Goal: Task Accomplishment & Management: Manage account settings

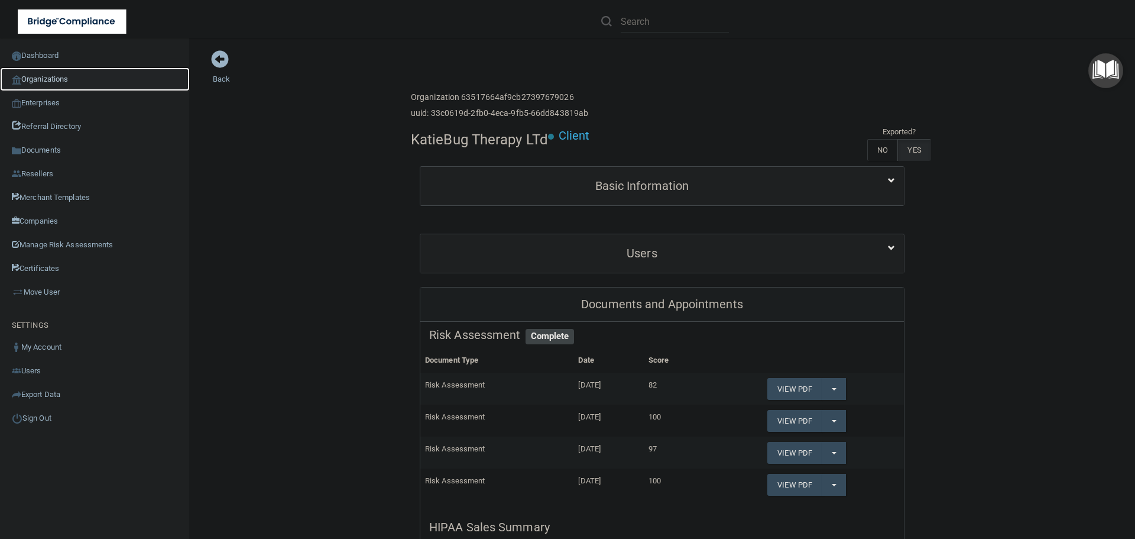
click at [64, 73] on link "Organizations" at bounding box center [95, 79] width 190 height 24
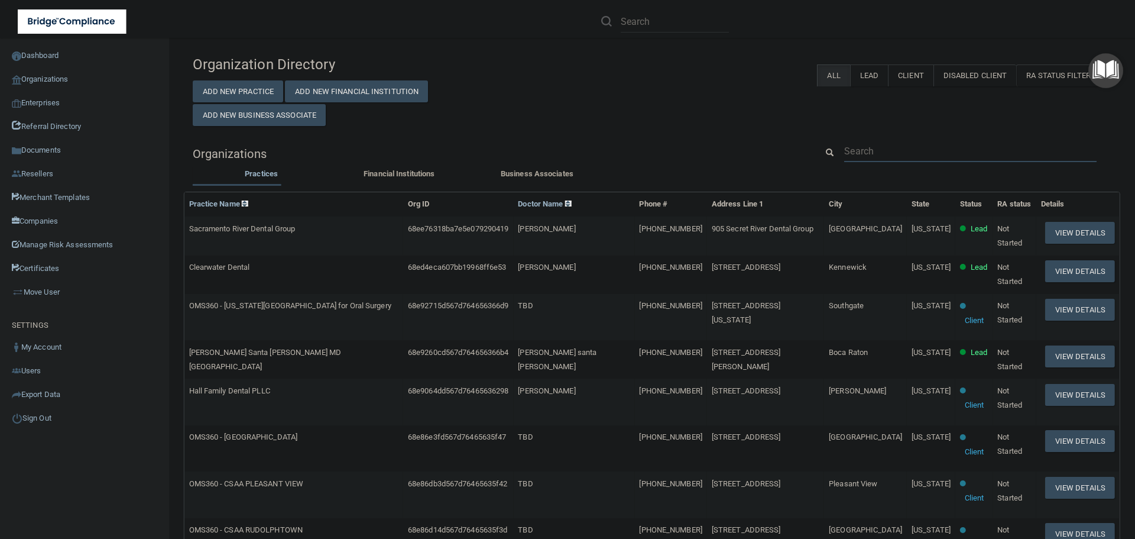
click at [874, 157] on input "text" at bounding box center [970, 151] width 253 height 22
paste input "[PERSON_NAME][EMAIL_ADDRESS][DOMAIN_NAME]"
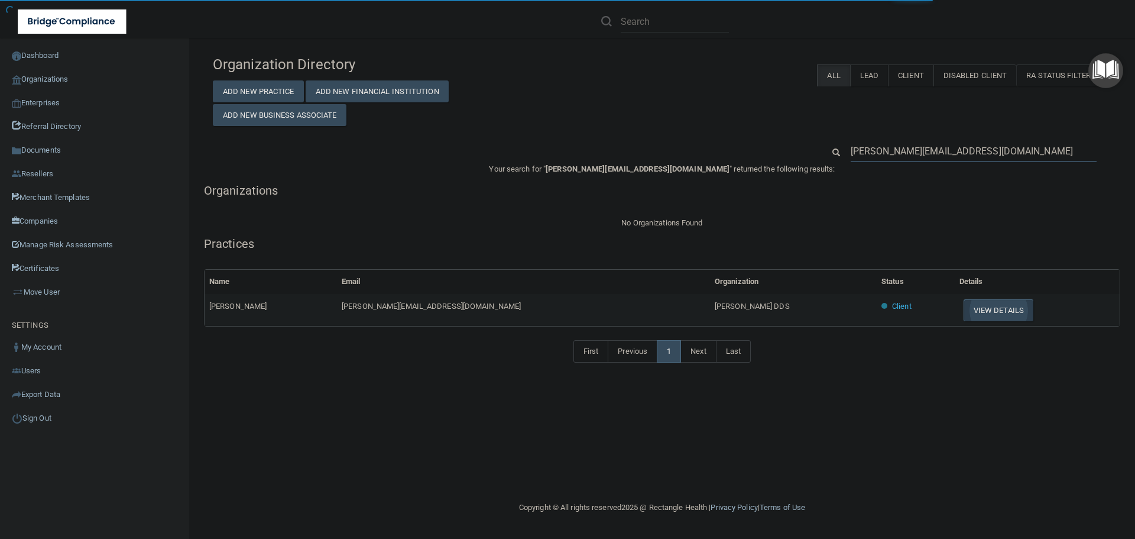
type input "[PERSON_NAME][EMAIL_ADDRESS][DOMAIN_NAME]"
click at [964, 310] on button "View Details" at bounding box center [999, 310] width 70 height 22
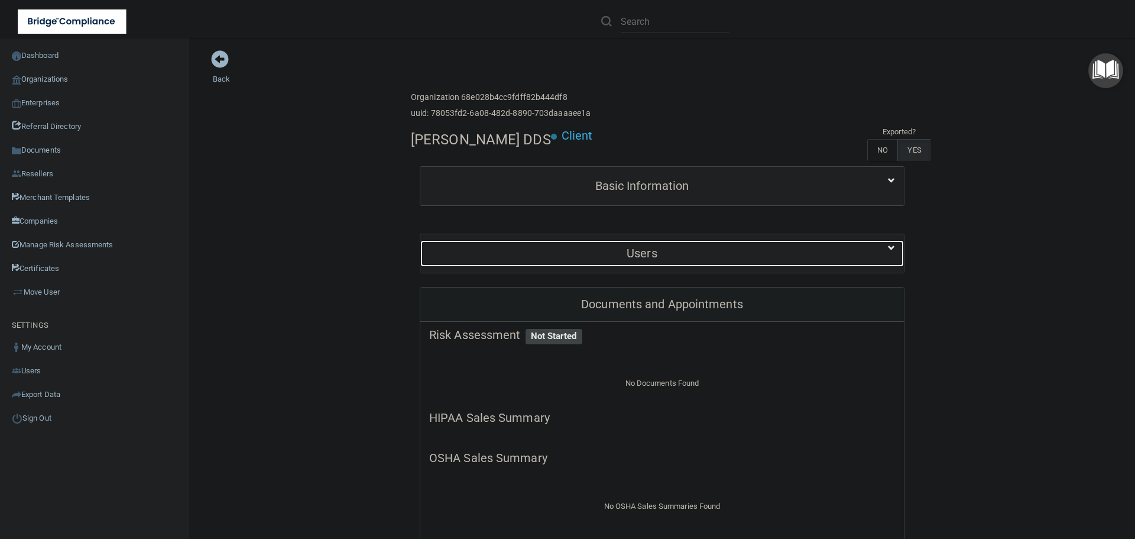
click at [625, 250] on h5 "Users" at bounding box center [642, 253] width 426 height 13
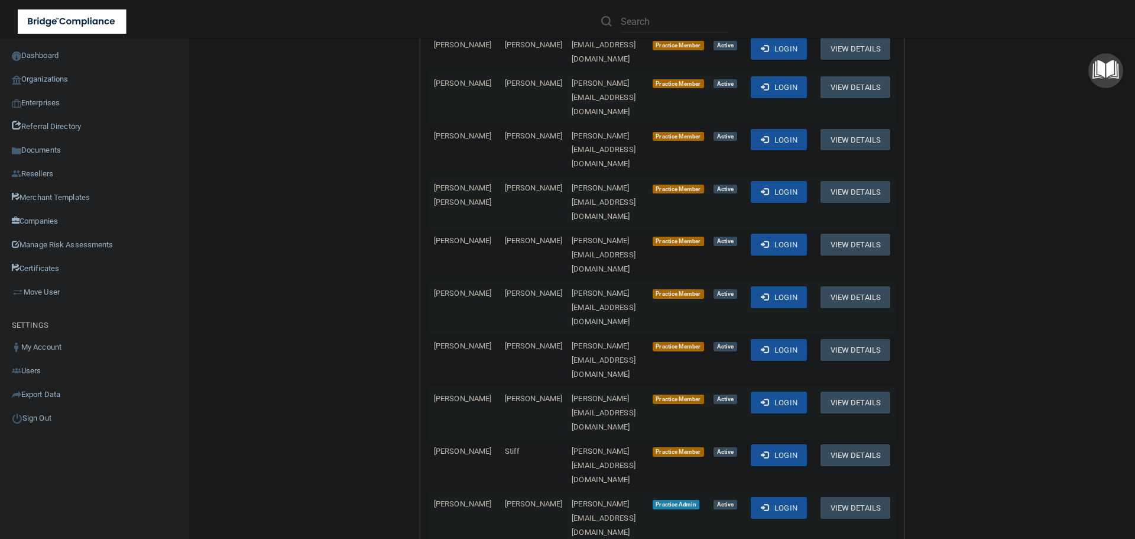
scroll to position [414, 0]
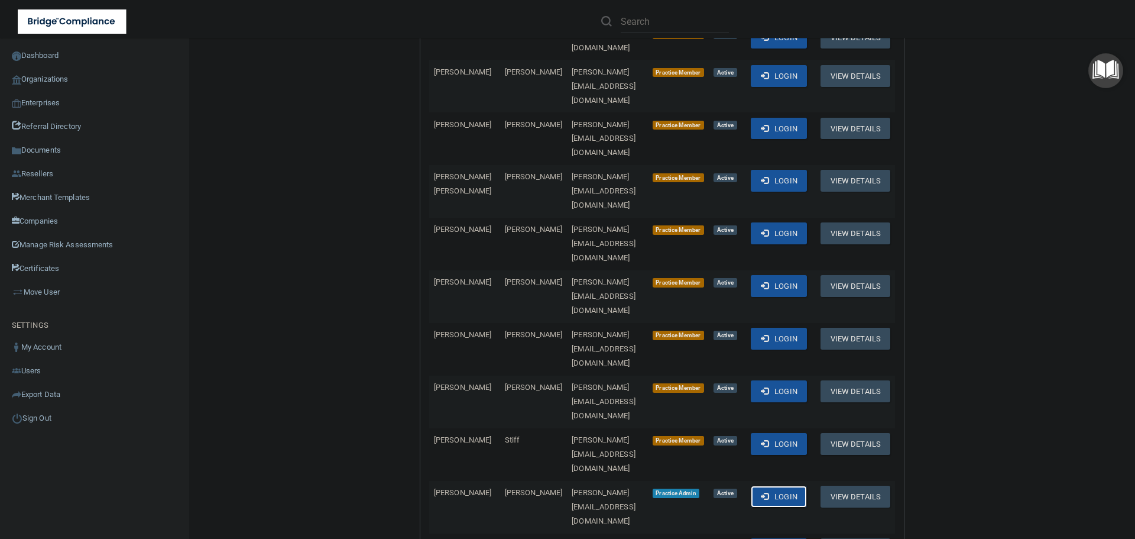
click at [764, 485] on button "Login" at bounding box center [779, 496] width 56 height 22
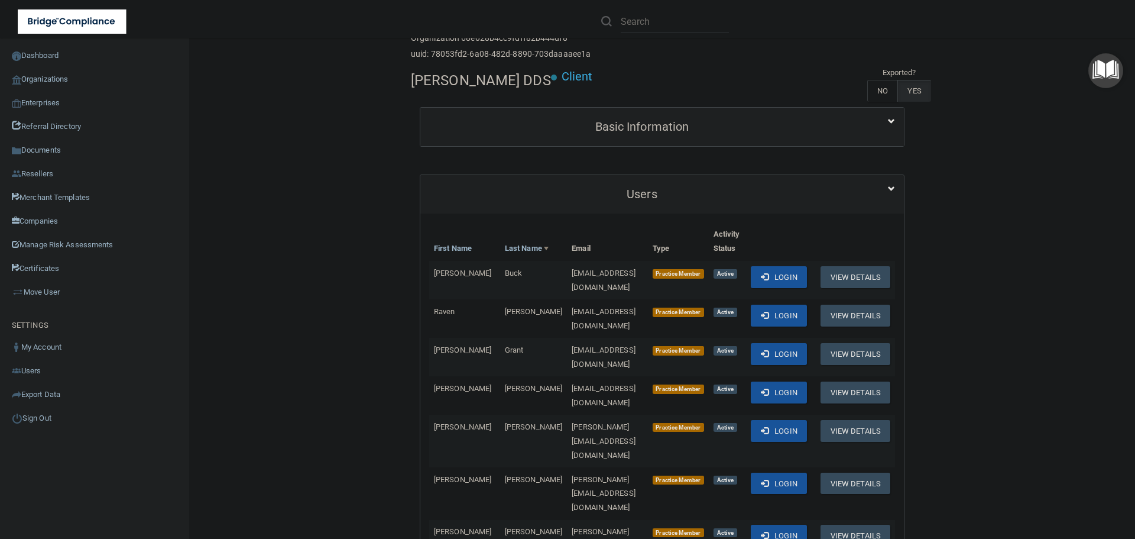
scroll to position [0, 0]
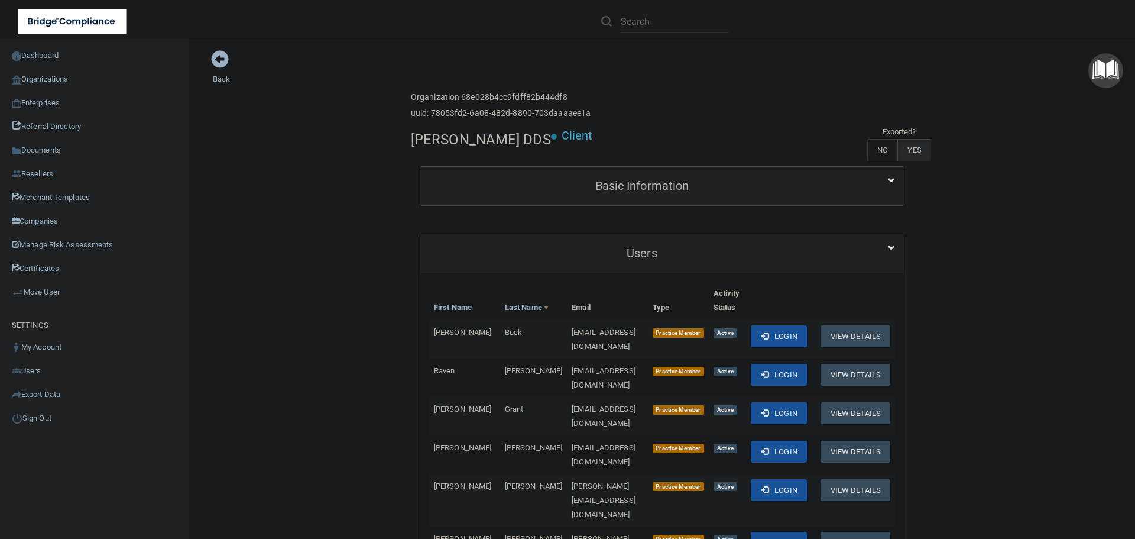
click at [462, 145] on h4 "[PERSON_NAME] DDS" at bounding box center [481, 139] width 140 height 15
click at [462, 146] on h4 "[PERSON_NAME] DDS" at bounding box center [481, 139] width 140 height 15
copy div "[PERSON_NAME] DDS"
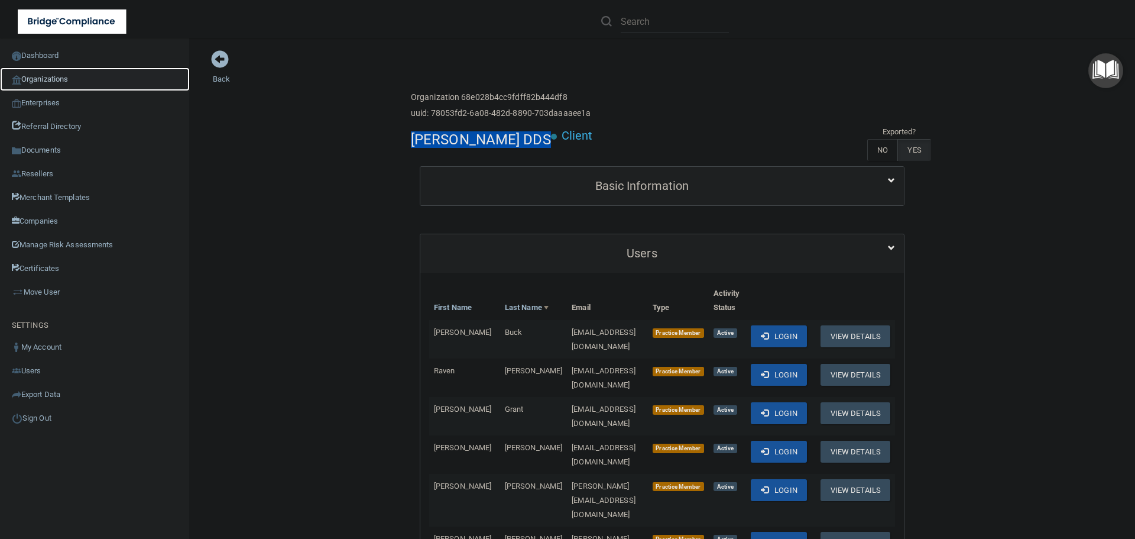
click at [45, 75] on link "Organizations" at bounding box center [95, 79] width 190 height 24
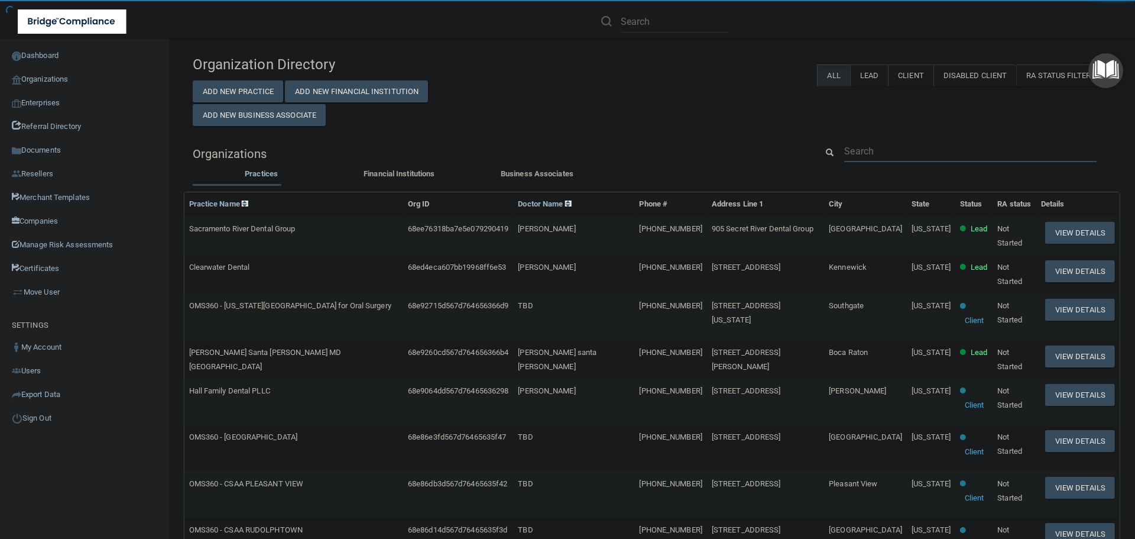
click at [867, 149] on input "text" at bounding box center [970, 151] width 253 height 22
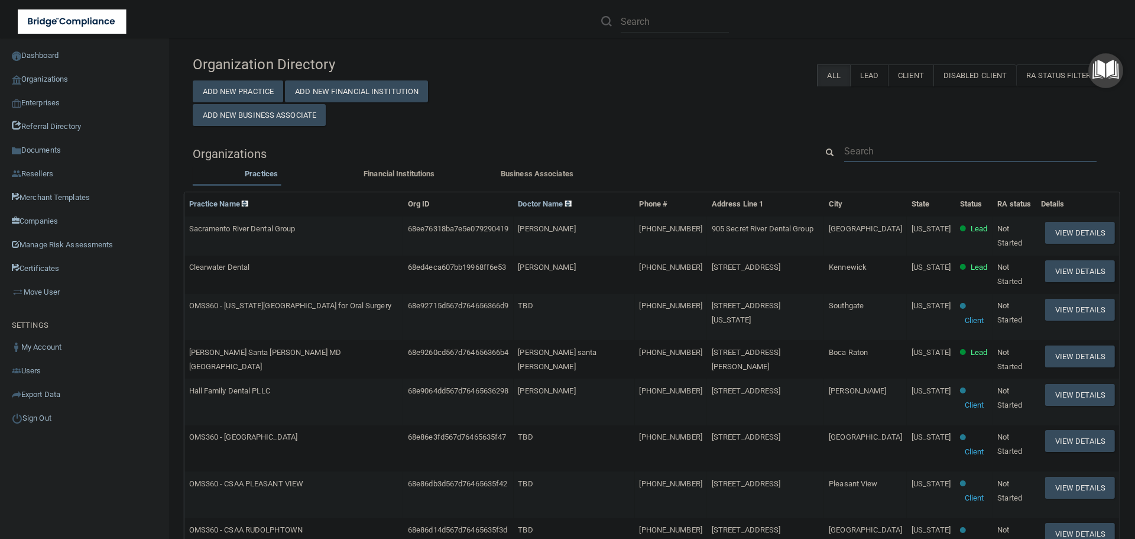
paste input "raquelcastilleja143@gmail.com"
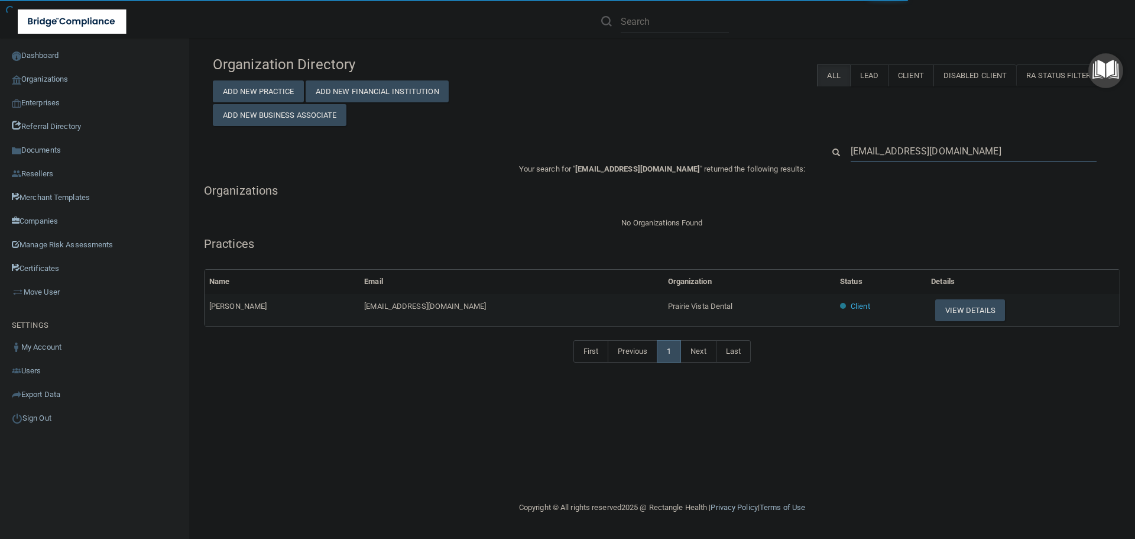
type input "raquelcastilleja143@gmail.com"
drag, startPoint x: 726, startPoint y: 306, endPoint x: 619, endPoint y: 305, distance: 107.0
click at [619, 305] on tr "Raquel Castilleja raquelcastilleja143@gmail.com Prairie Vista Dental Client Vie…" at bounding box center [662, 310] width 915 height 32
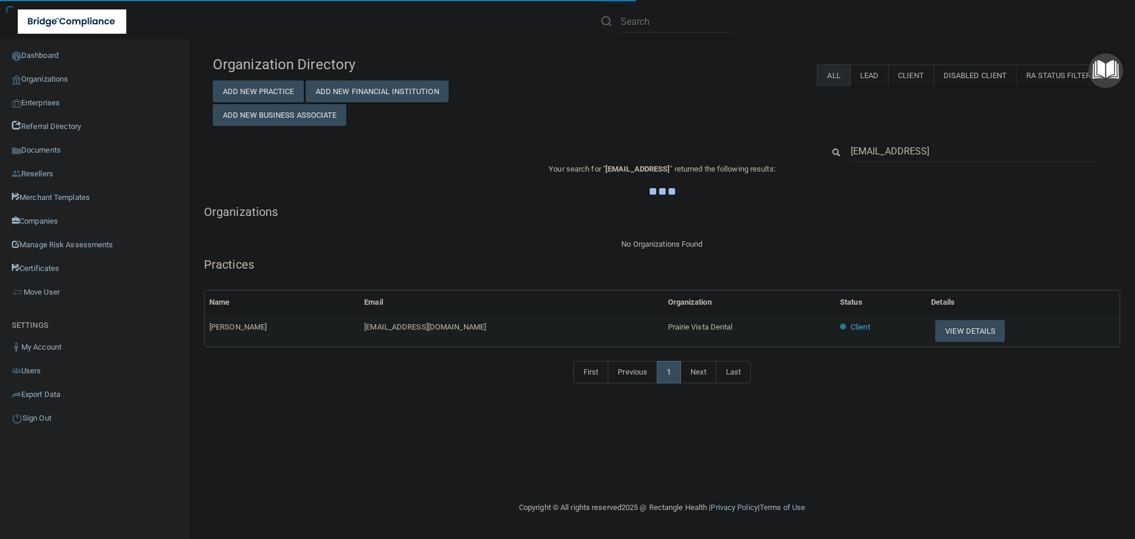
type input "raquelcastilleja143@gmail.comv"
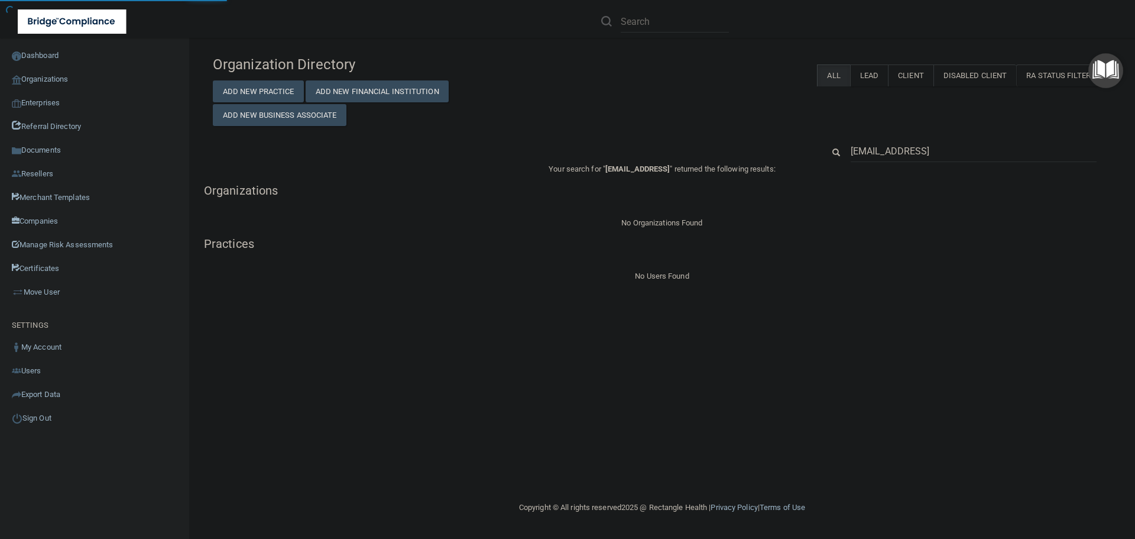
drag, startPoint x: 719, startPoint y: 332, endPoint x: 603, endPoint y: 321, distance: 116.4
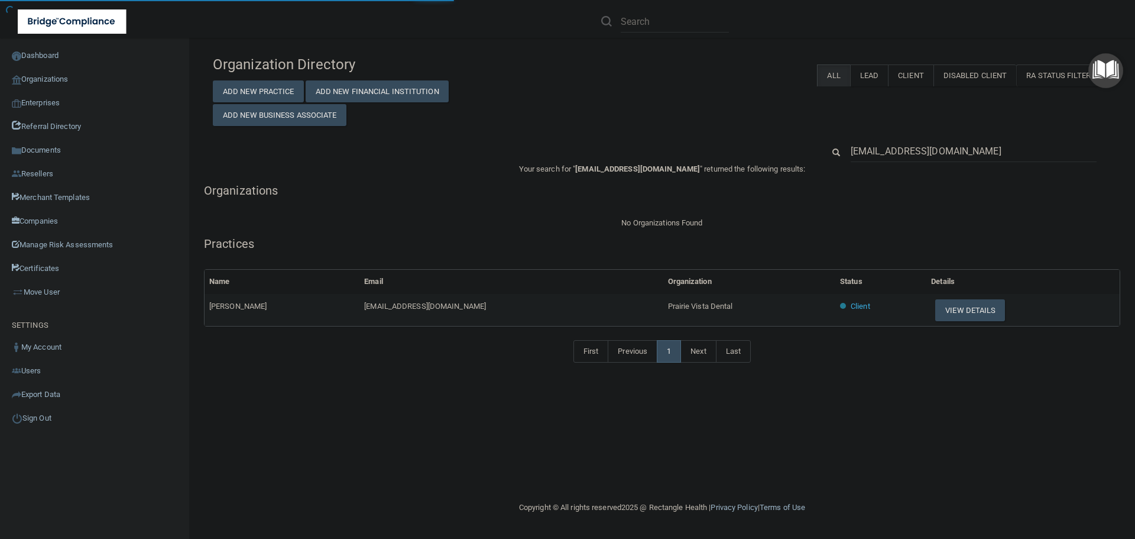
type input "raquelcastilleja143@gmail.com"
drag, startPoint x: 718, startPoint y: 299, endPoint x: 623, endPoint y: 306, distance: 95.4
click at [623, 306] on tr "Raquel Castilleja raquelcastilleja143@gmail.com Prairie Vista Dental Client Vie…" at bounding box center [662, 310] width 915 height 32
copy tr "Prairie Vista Dental"
drag, startPoint x: 729, startPoint y: 307, endPoint x: 619, endPoint y: 306, distance: 109.4
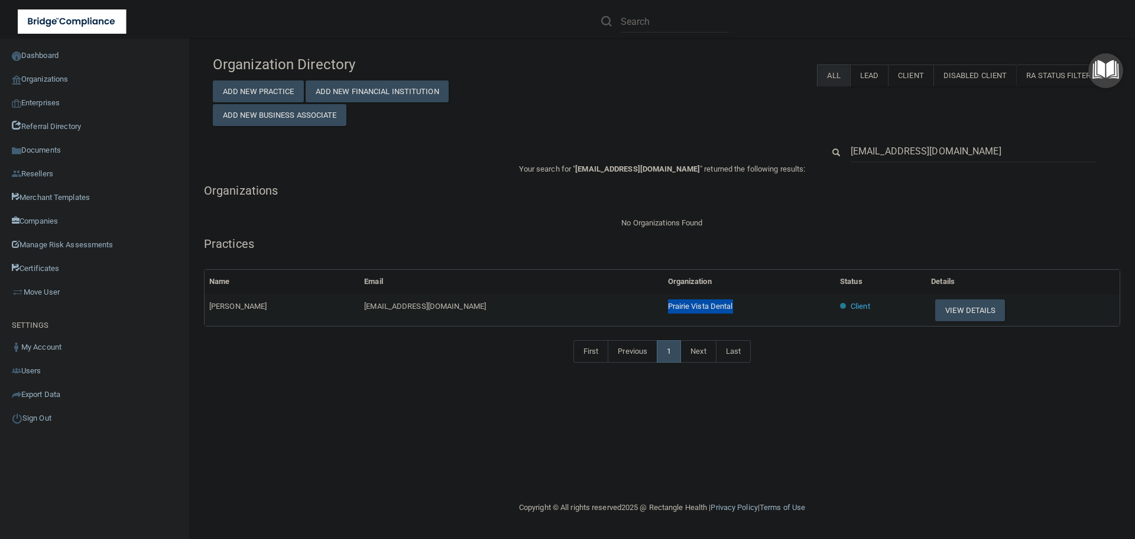
click at [619, 306] on tr "Raquel Castilleja raquelcastilleja143@gmail.com Prairie Vista Dental Client Vie…" at bounding box center [662, 310] width 915 height 32
copy tr "Prairie Vista Dental"
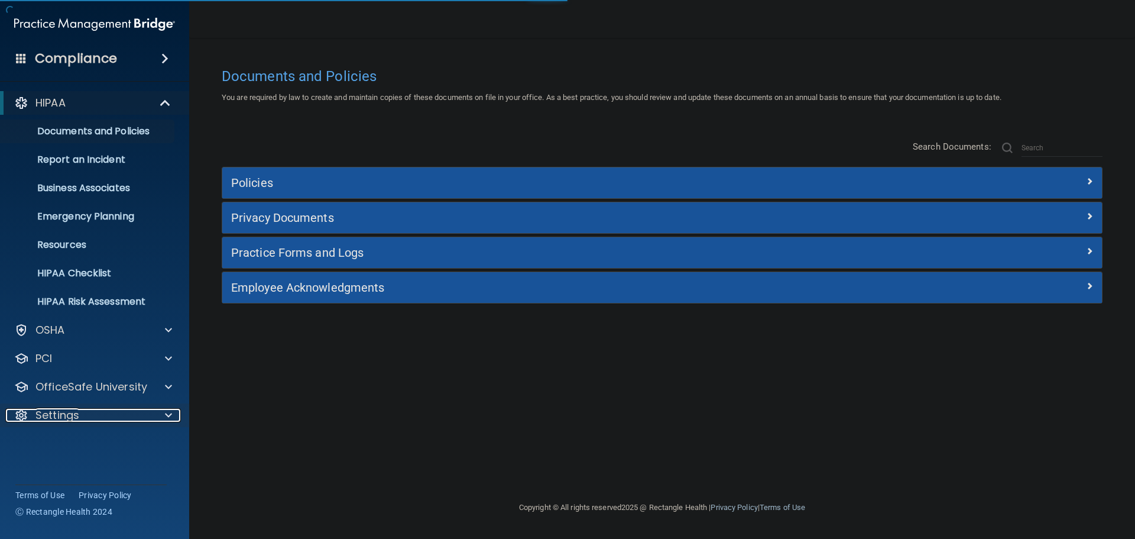
click at [141, 416] on div "Settings" at bounding box center [78, 415] width 146 height 14
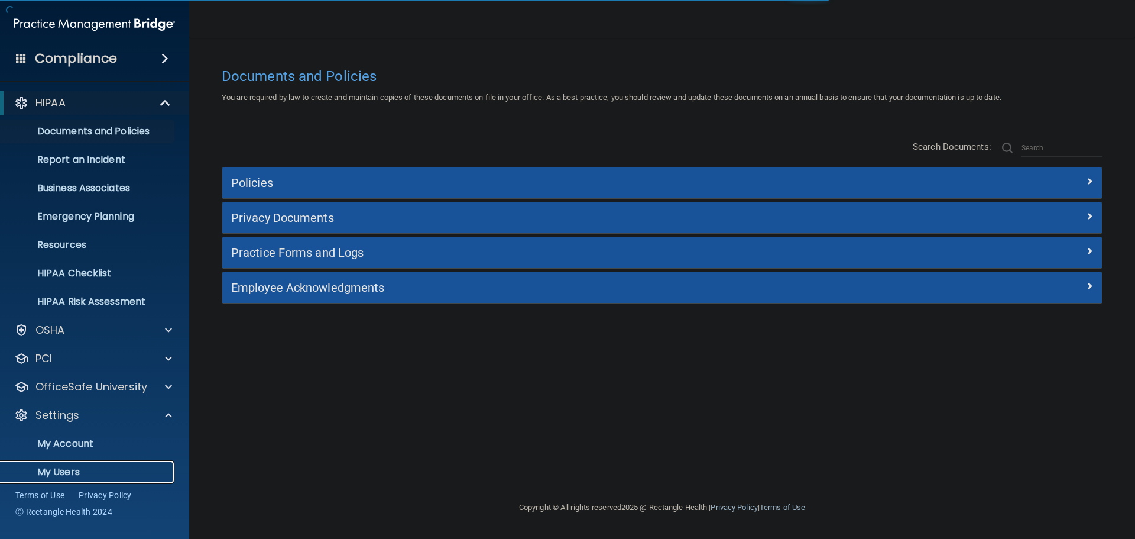
click at [90, 475] on p "My Users" at bounding box center [88, 472] width 161 height 12
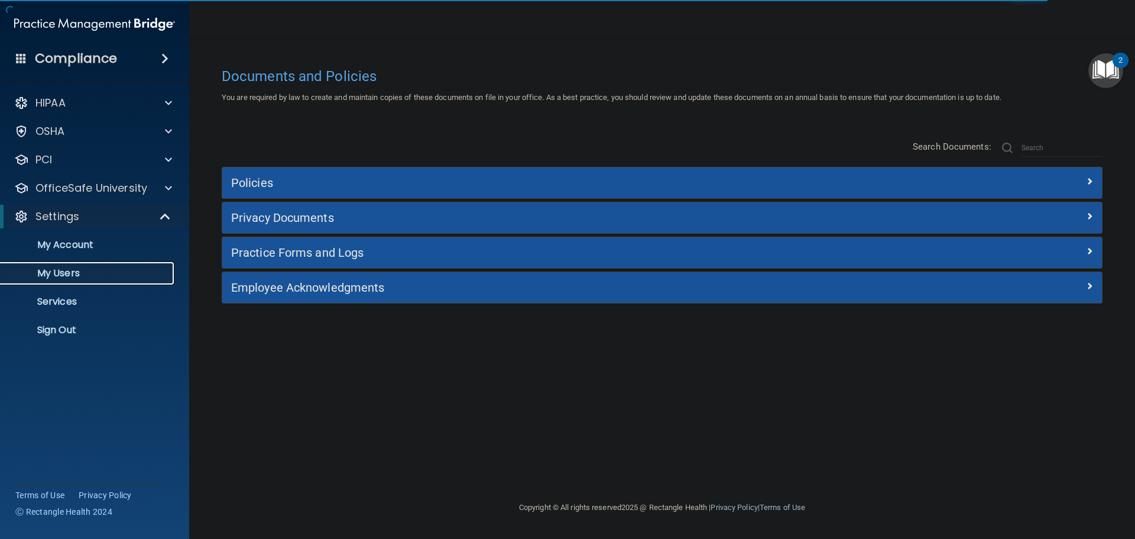
select select "20"
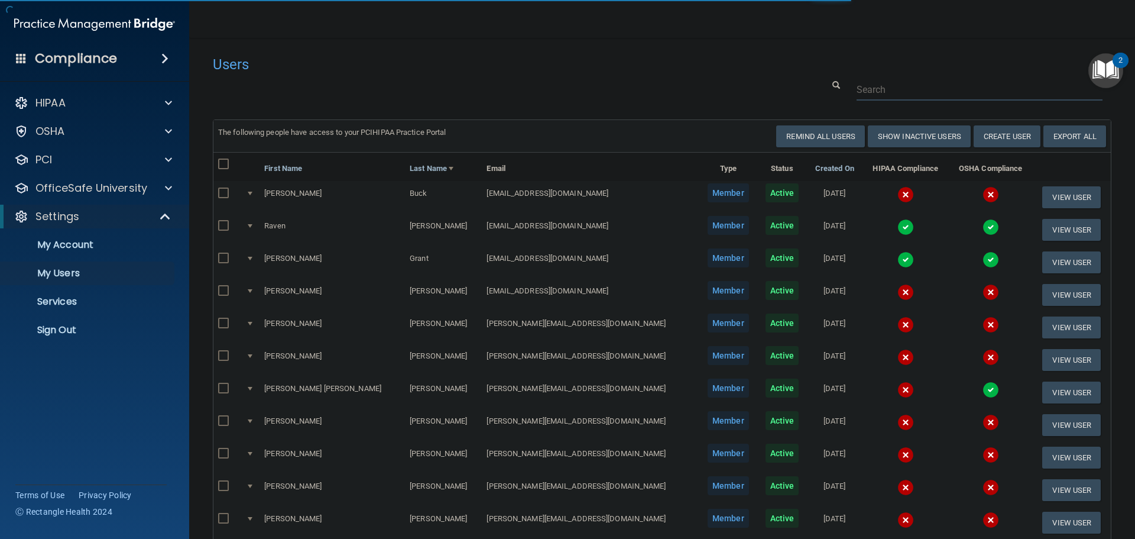
click at [875, 88] on input "text" at bounding box center [980, 90] width 246 height 22
paste input "[PERSON_NAME][EMAIL_ADDRESS][DOMAIN_NAME]"
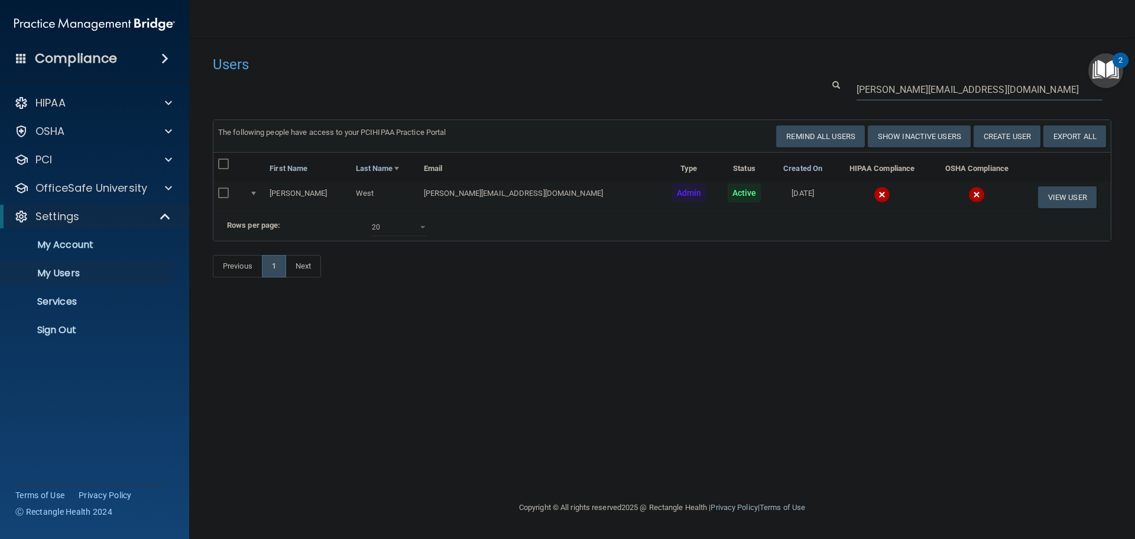
type input "[PERSON_NAME][EMAIL_ADDRESS][DOMAIN_NAME]"
click at [874, 194] on img at bounding box center [882, 194] width 17 height 17
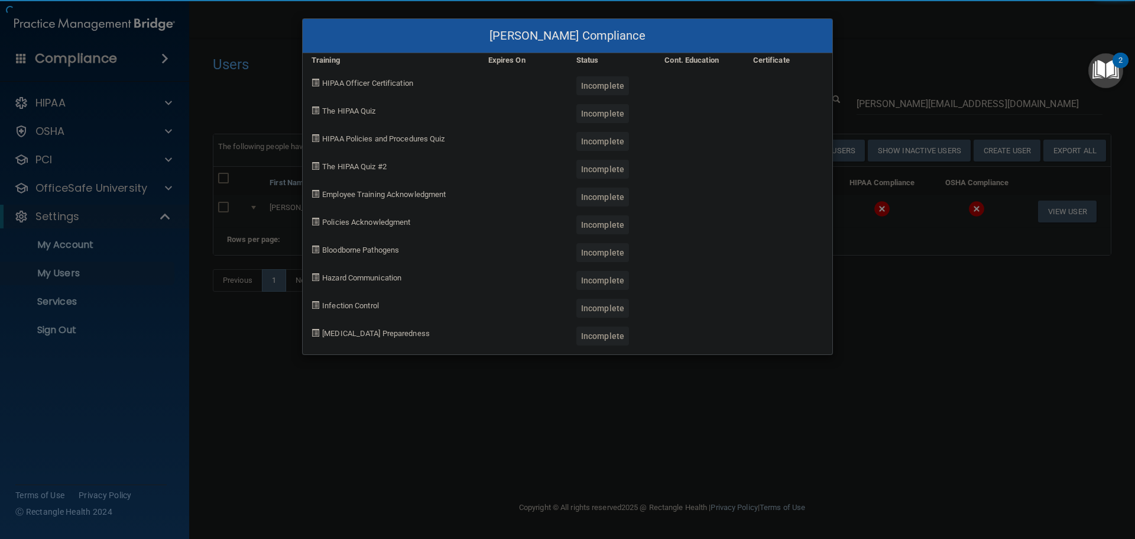
click at [860, 336] on div "[PERSON_NAME] Compliance Training Expires On Status Cont. Education Certificate…" at bounding box center [567, 269] width 1135 height 539
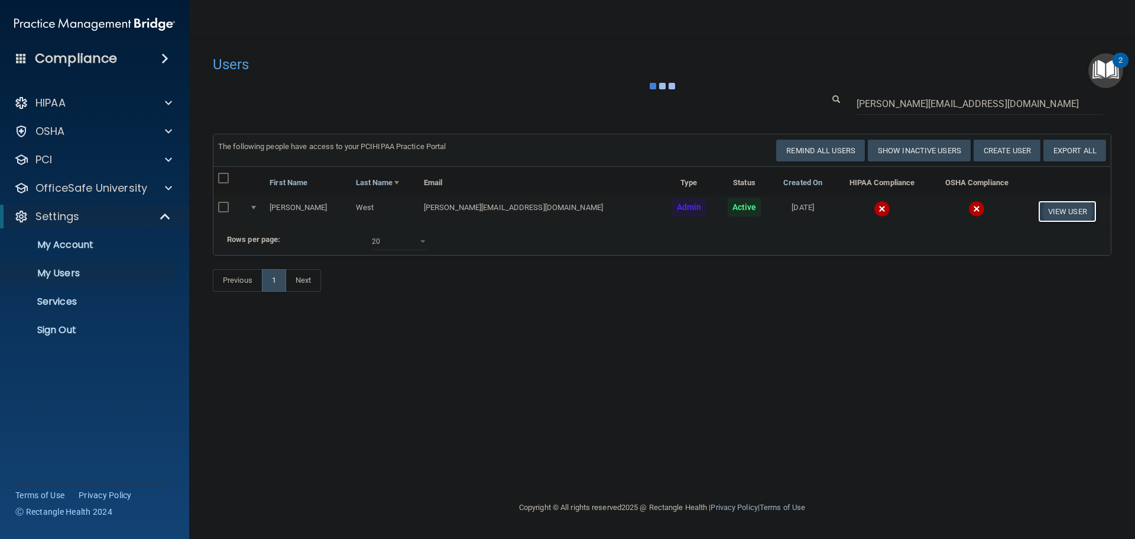
click at [1038, 212] on button "View User" at bounding box center [1067, 211] width 59 height 22
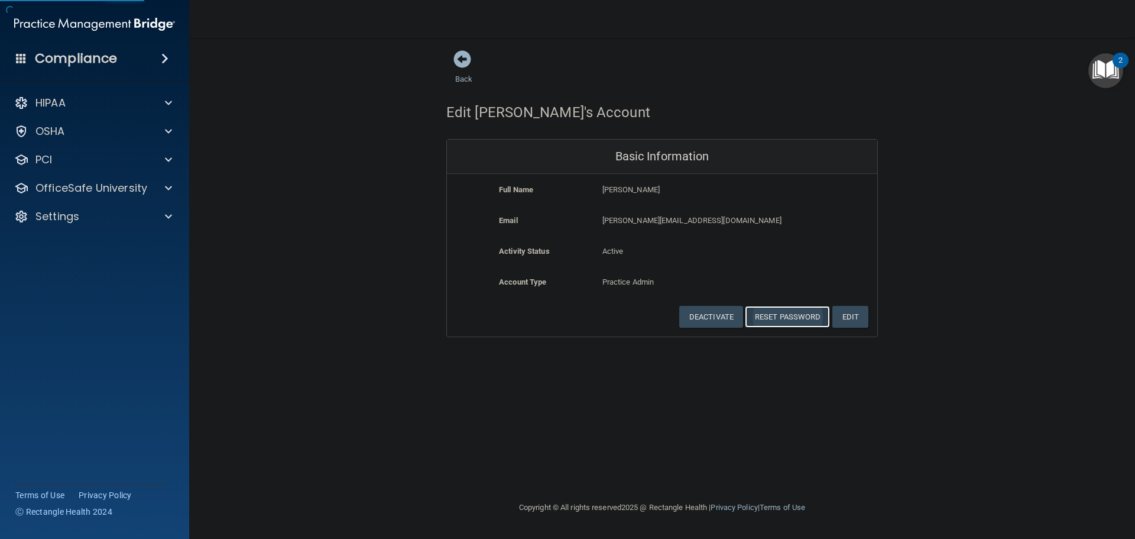
click at [775, 311] on button "Reset Password" at bounding box center [787, 317] width 85 height 22
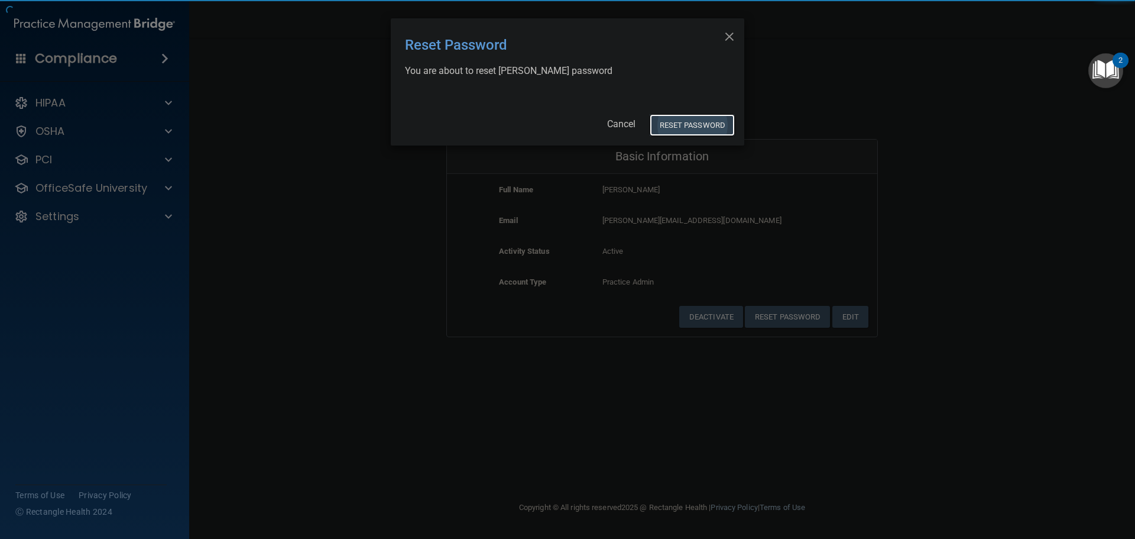
click at [679, 125] on button "Reset Password" at bounding box center [692, 125] width 85 height 22
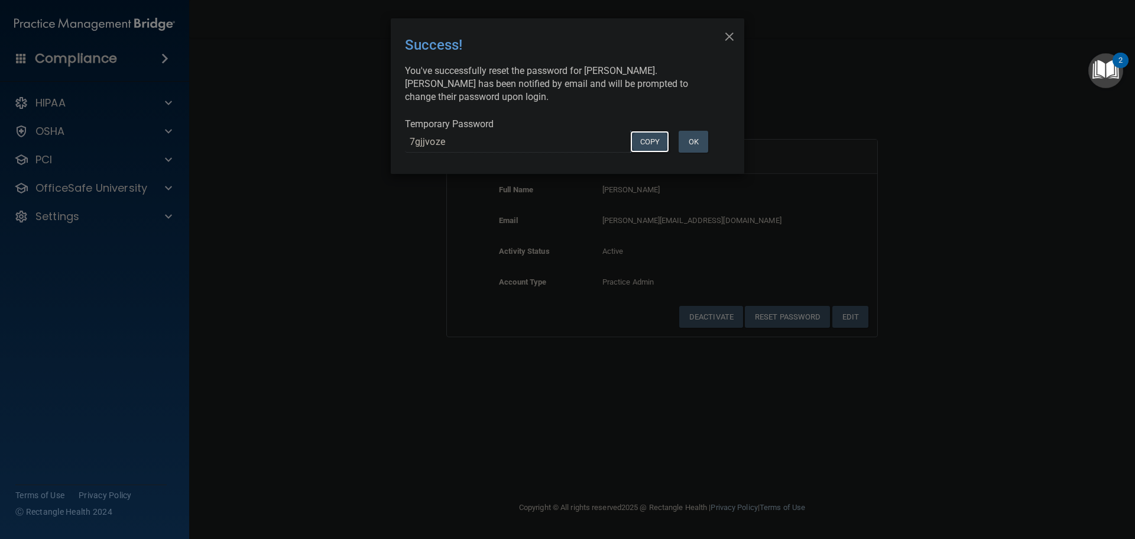
click at [640, 141] on button "COPY" at bounding box center [649, 142] width 39 height 22
drag, startPoint x: 327, startPoint y: 142, endPoint x: 342, endPoint y: 101, distance: 44.0
click at [327, 142] on div "× Close Success! You've successfully reset the password for [PERSON_NAME]. [PER…" at bounding box center [567, 269] width 1135 height 539
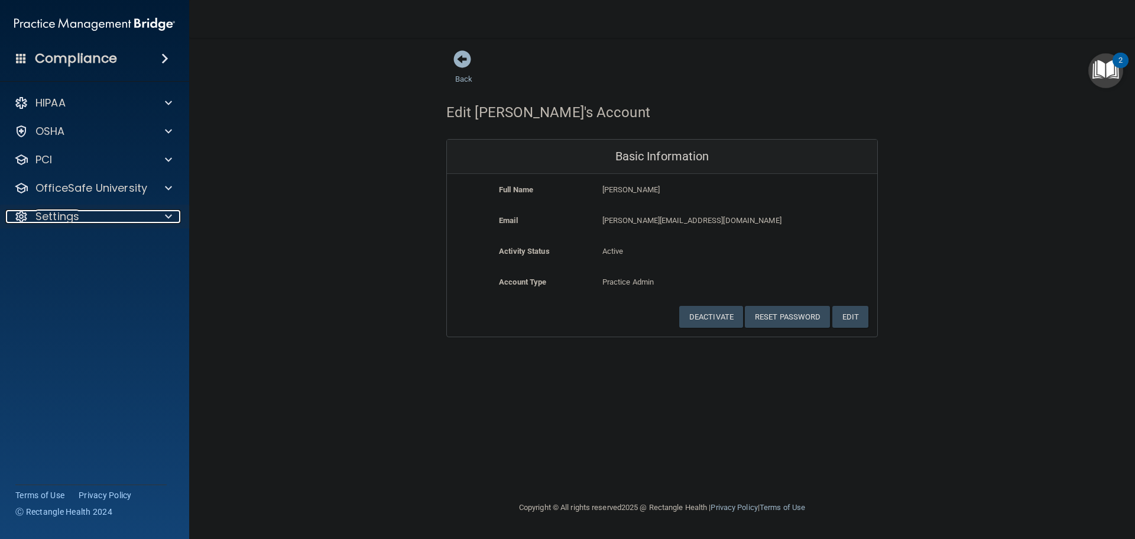
click at [158, 219] on div at bounding box center [166, 216] width 30 height 14
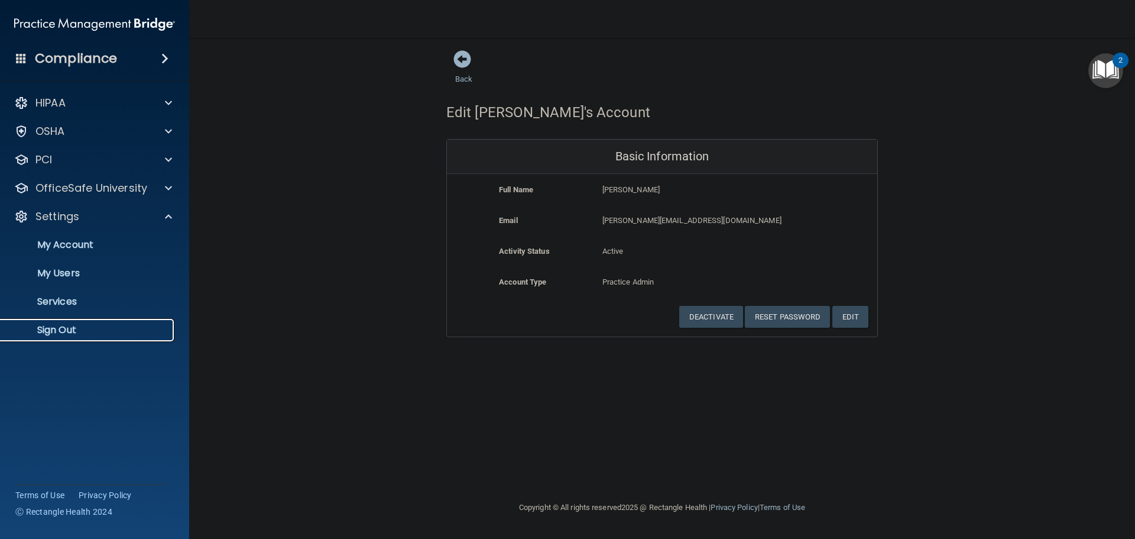
click at [60, 324] on p "Sign Out" at bounding box center [88, 330] width 161 height 12
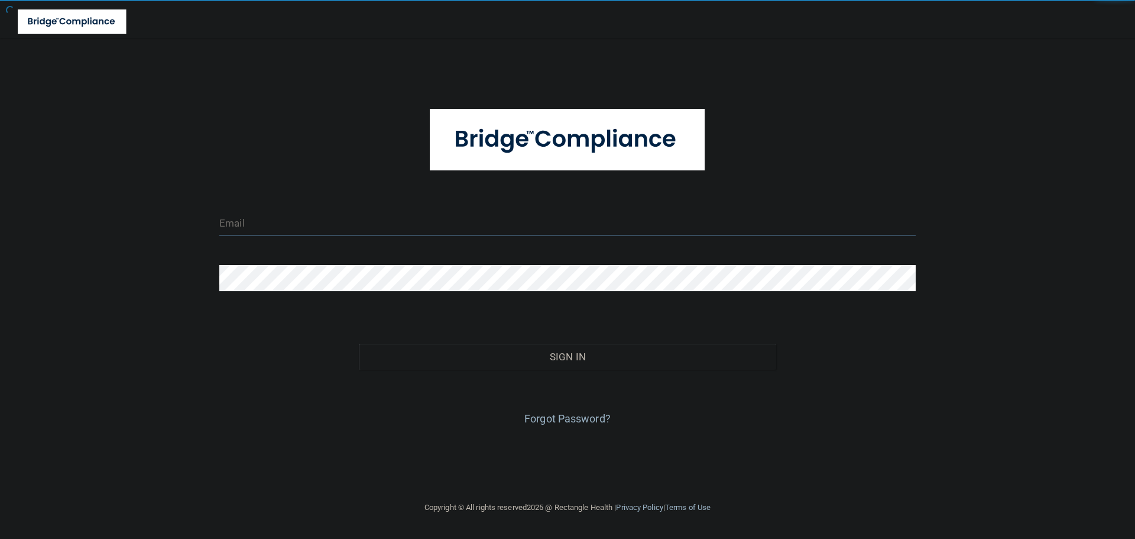
type input "[EMAIL_ADDRESS][DOMAIN_NAME]"
